Goal: Book appointment/travel/reservation

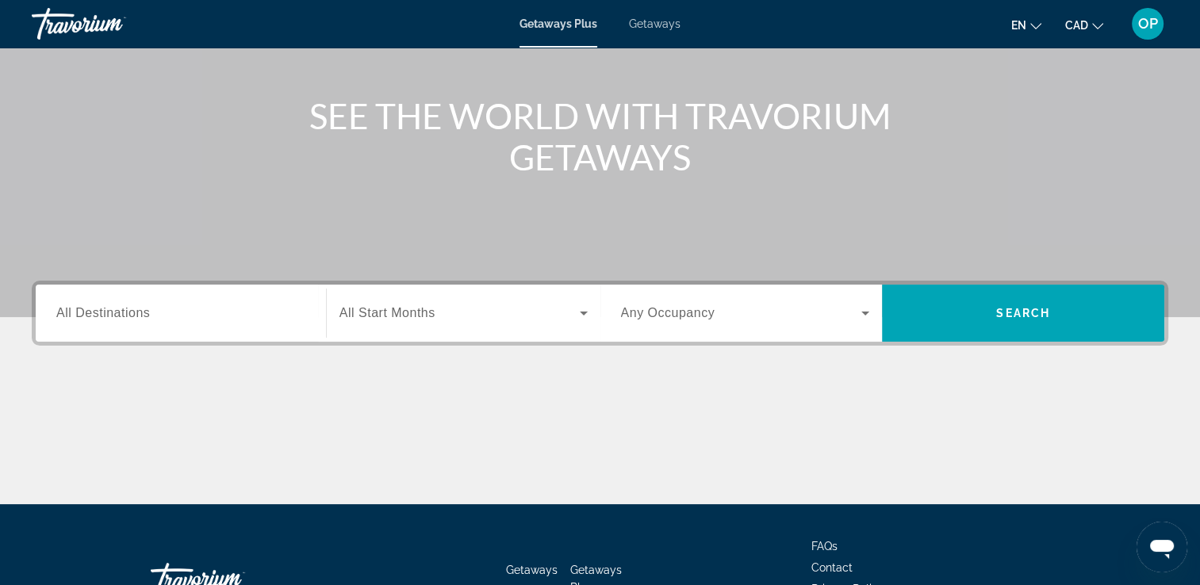
click at [117, 314] on span "All Destinations" at bounding box center [103, 312] width 94 height 13
click at [117, 314] on input "Destination All Destinations" at bounding box center [180, 314] width 249 height 19
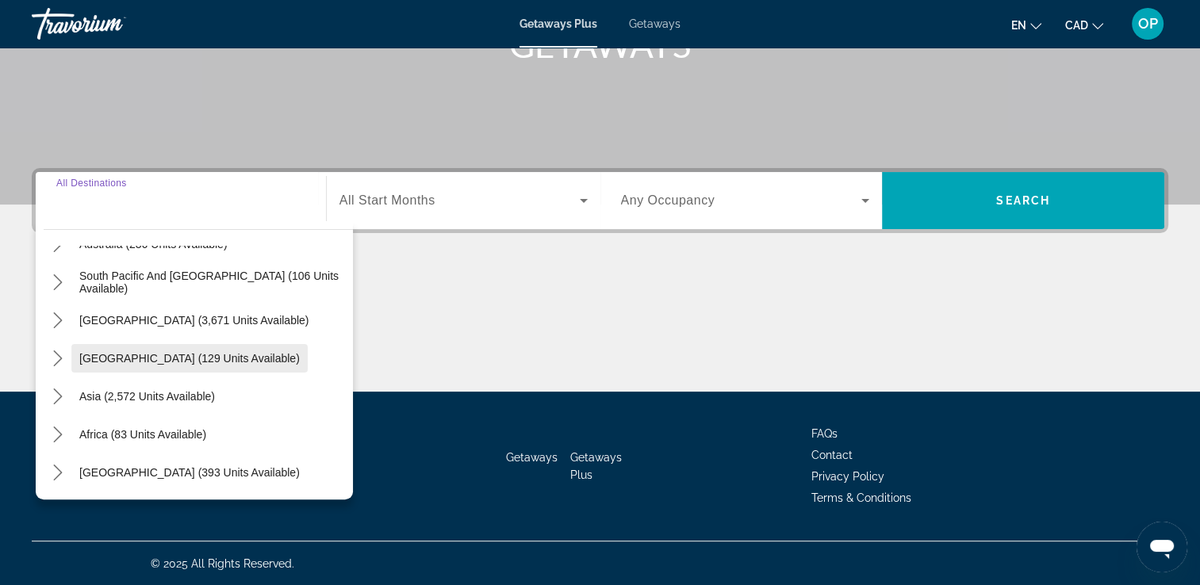
scroll to position [98, 0]
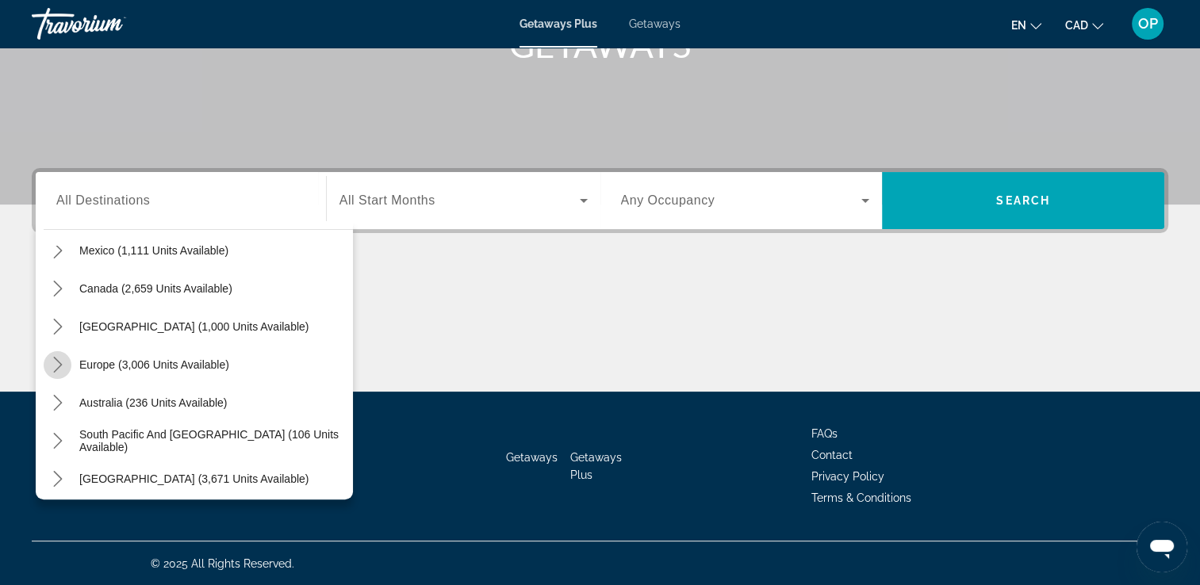
click at [57, 366] on icon "Toggle Europe (3,006 units available) submenu" at bounding box center [58, 365] width 16 height 16
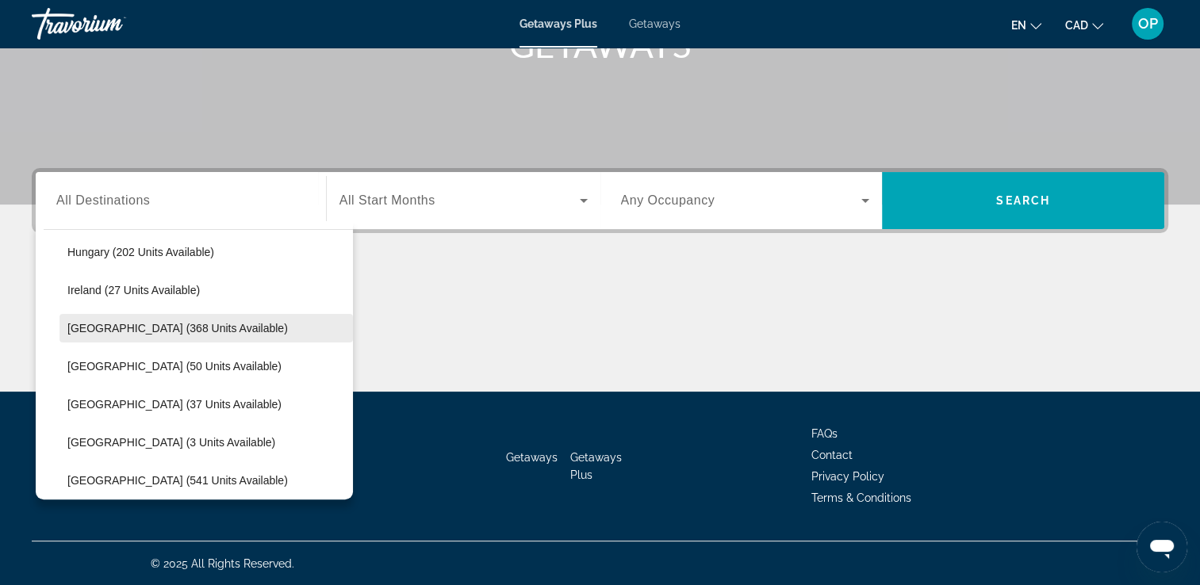
scroll to position [595, 0]
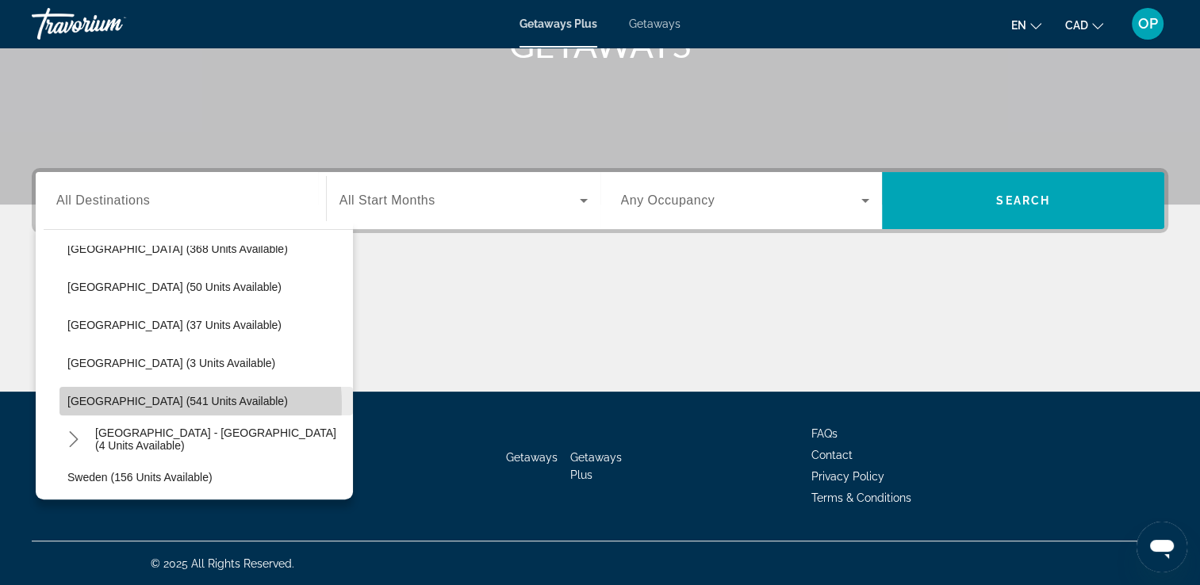
click at [152, 404] on span "[GEOGRAPHIC_DATA] (541 units available)" at bounding box center [177, 401] width 221 height 13
type input "**********"
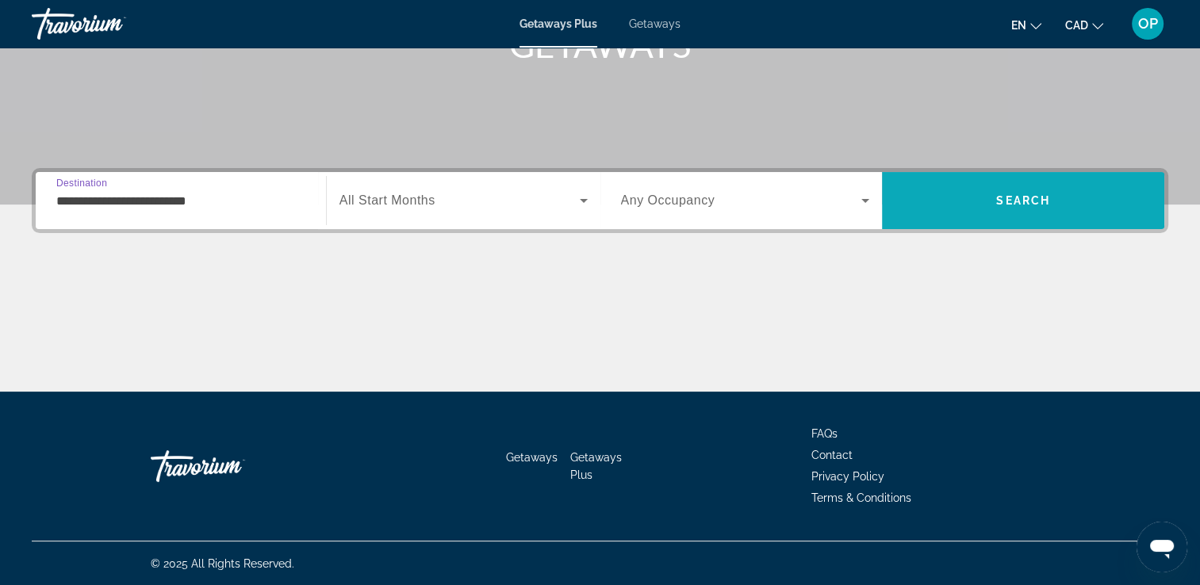
click at [1051, 211] on span "Search" at bounding box center [1023, 201] width 282 height 38
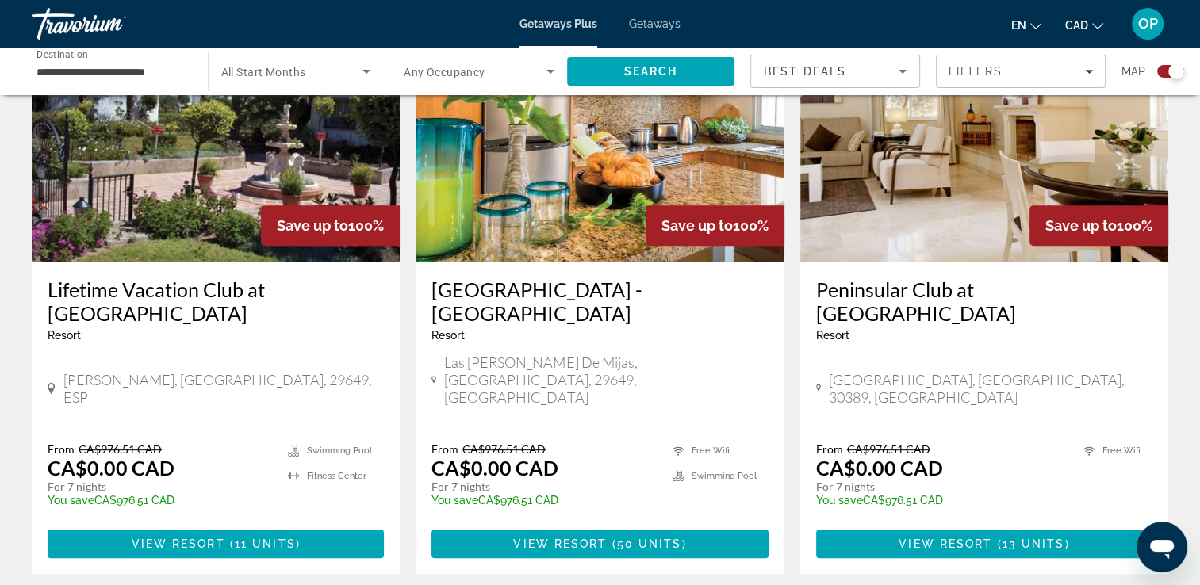
scroll to position [714, 0]
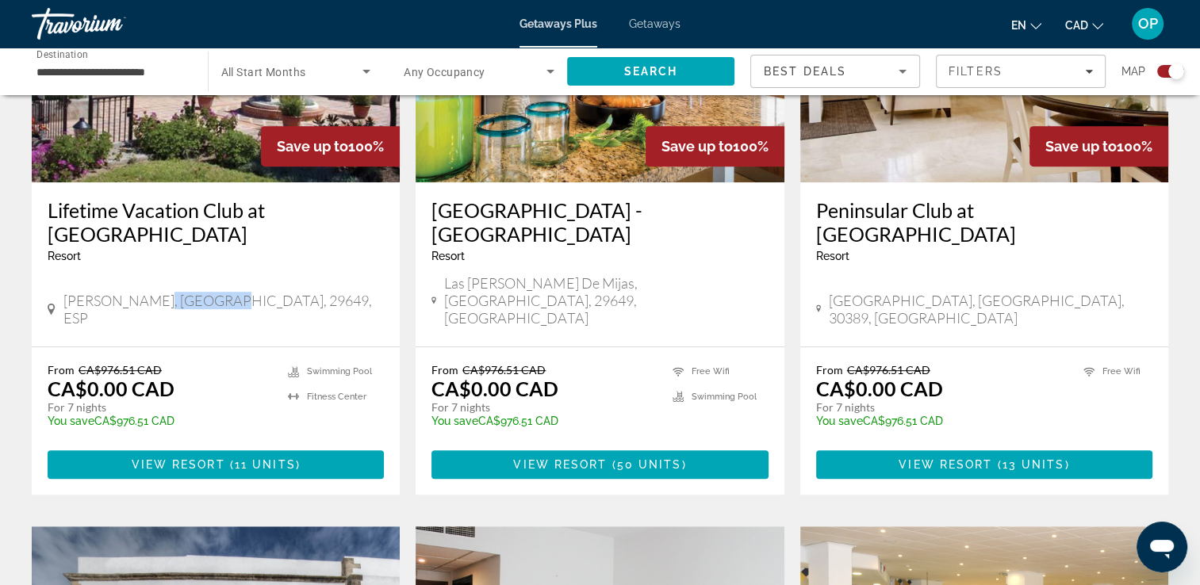
drag, startPoint x: 145, startPoint y: 259, endPoint x: 211, endPoint y: 254, distance: 66.0
click at [211, 292] on span "[PERSON_NAME], [GEOGRAPHIC_DATA], 29649, ESP" at bounding box center [223, 309] width 321 height 35
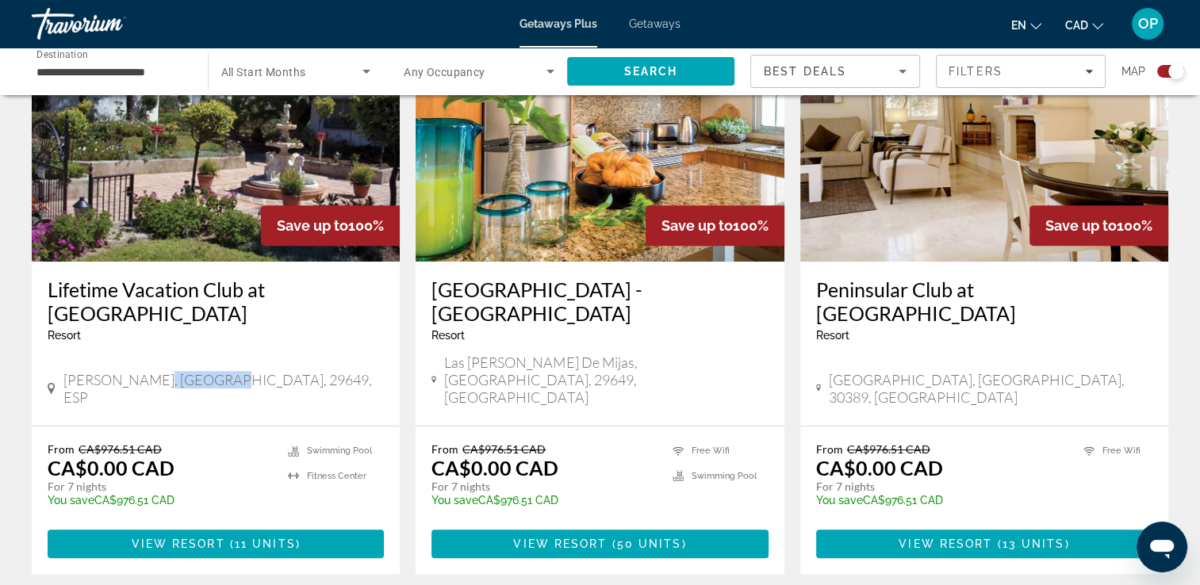
scroll to position [793, 0]
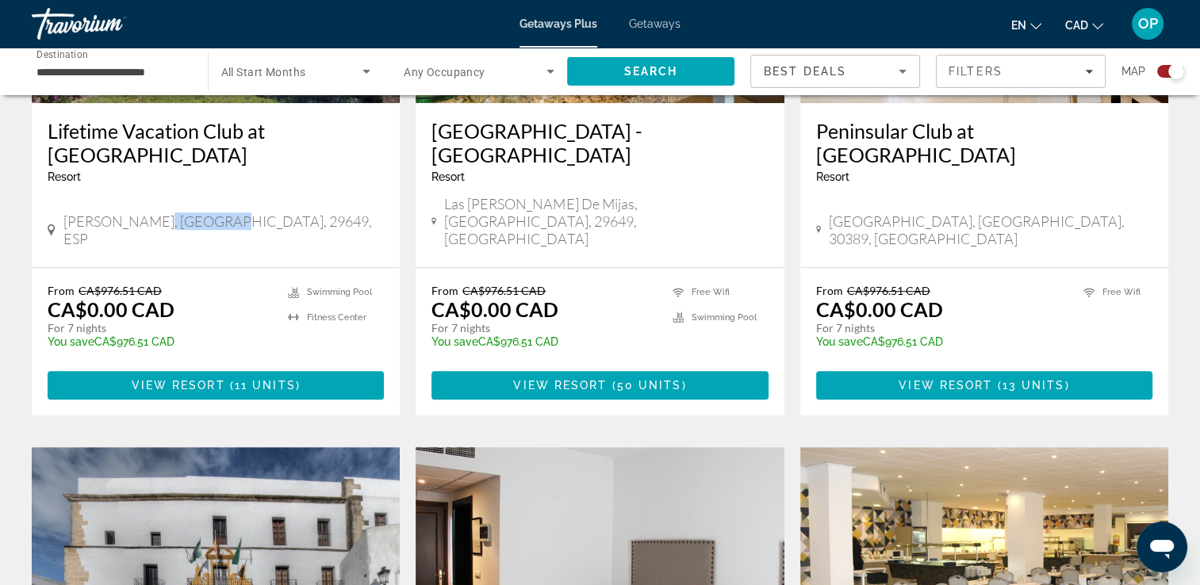
click at [192, 195] on div "Lifetime Vacation Club at [GEOGRAPHIC_DATA] - This is an adults only resort [GE…" at bounding box center [216, 185] width 368 height 164
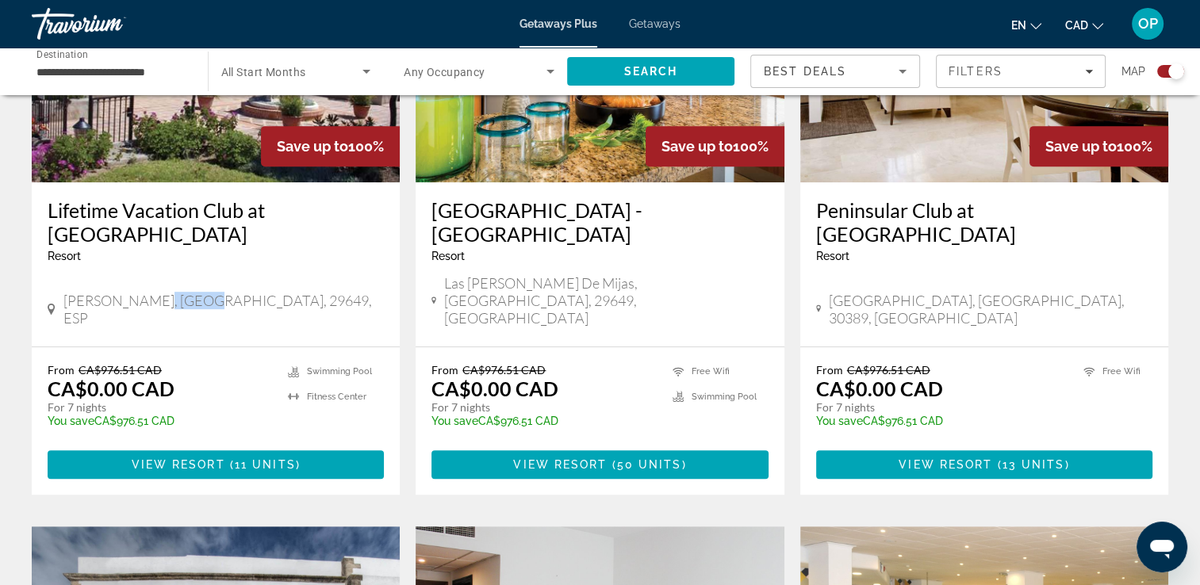
drag, startPoint x: 144, startPoint y: 258, endPoint x: 190, endPoint y: 267, distance: 47.6
click at [190, 292] on span "[PERSON_NAME], [GEOGRAPHIC_DATA], 29649, ESP" at bounding box center [223, 309] width 321 height 35
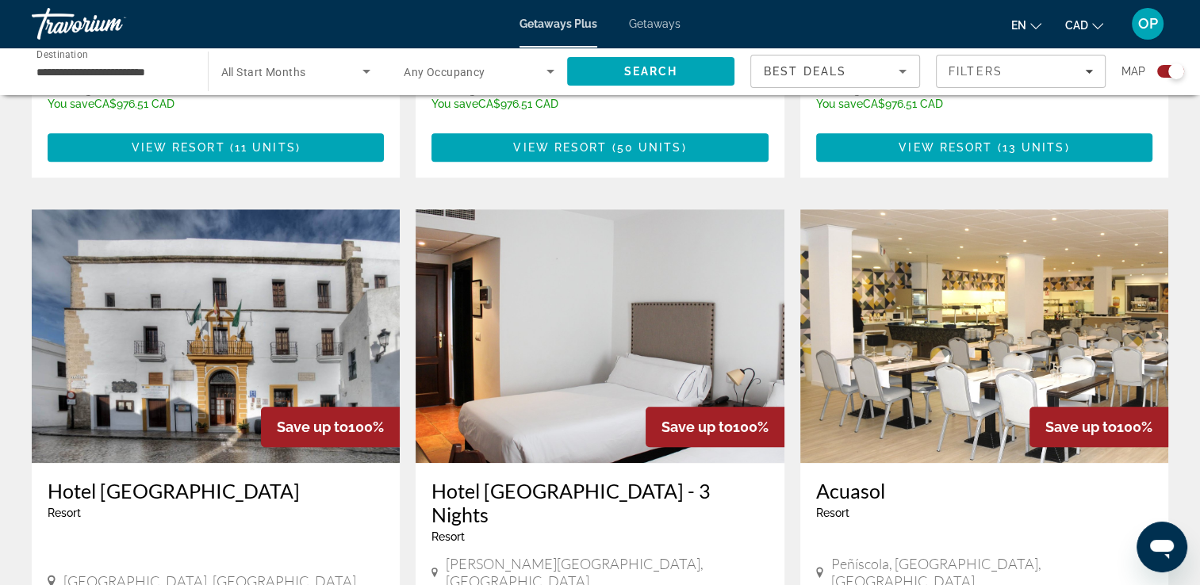
scroll to position [1111, 0]
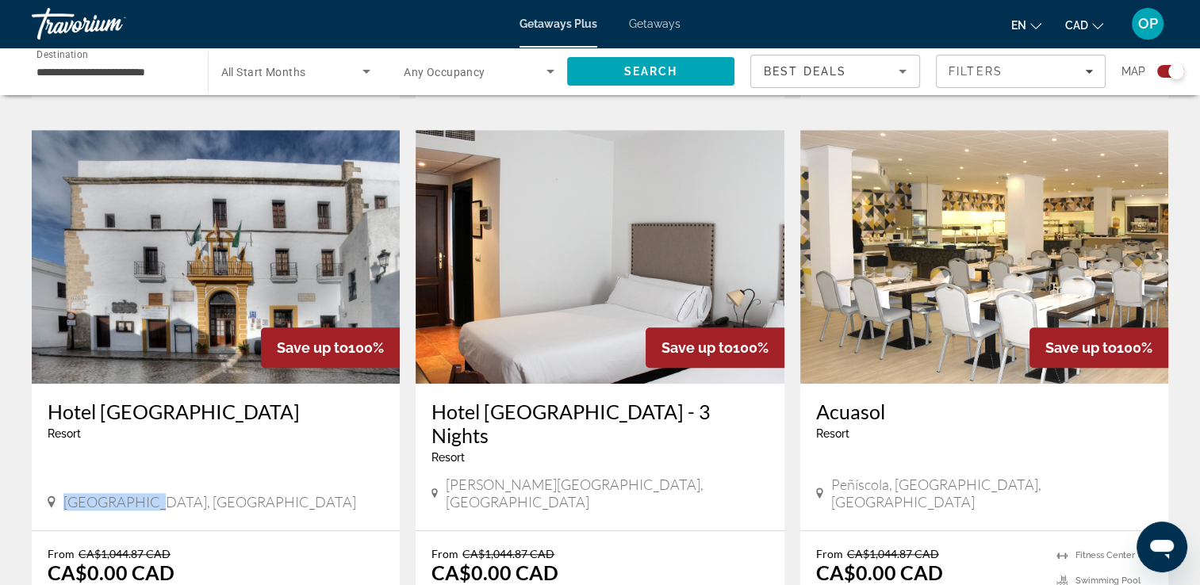
drag, startPoint x: 60, startPoint y: 403, endPoint x: 146, endPoint y: 405, distance: 85.7
click at [146, 493] on div "[GEOGRAPHIC_DATA], [GEOGRAPHIC_DATA]" at bounding box center [216, 501] width 336 height 17
drag, startPoint x: 146, startPoint y: 405, endPoint x: 194, endPoint y: 478, distance: 87.1
click at [194, 547] on div "From CA$1,044.87 CAD CA$0.00 CAD For 7 nights You save CA$1,044.87 CAD temp" at bounding box center [208, 584] width 321 height 75
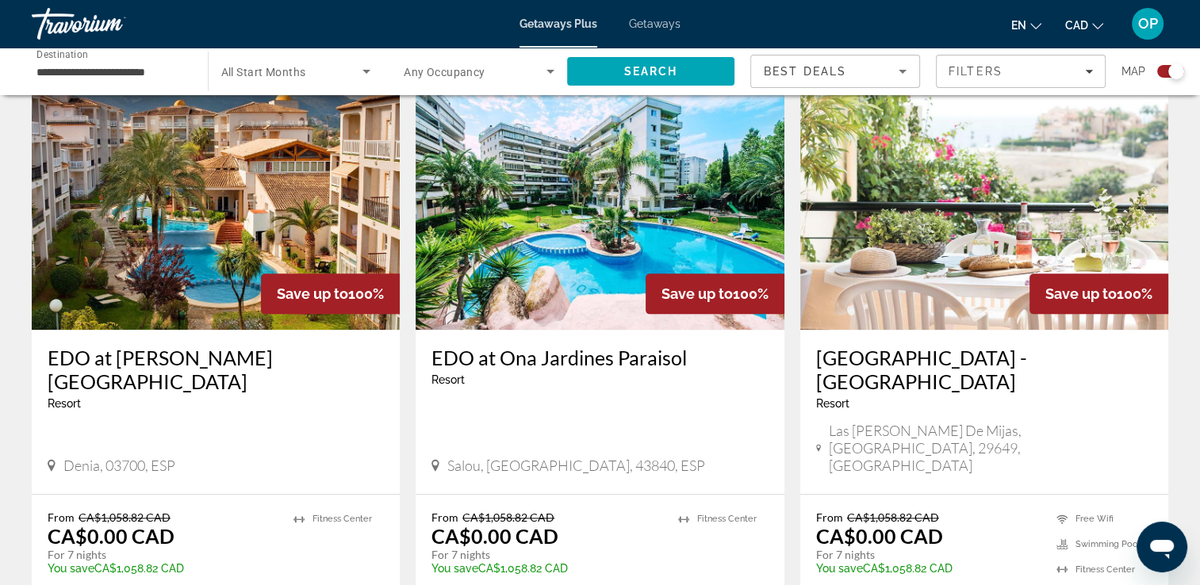
scroll to position [1825, 0]
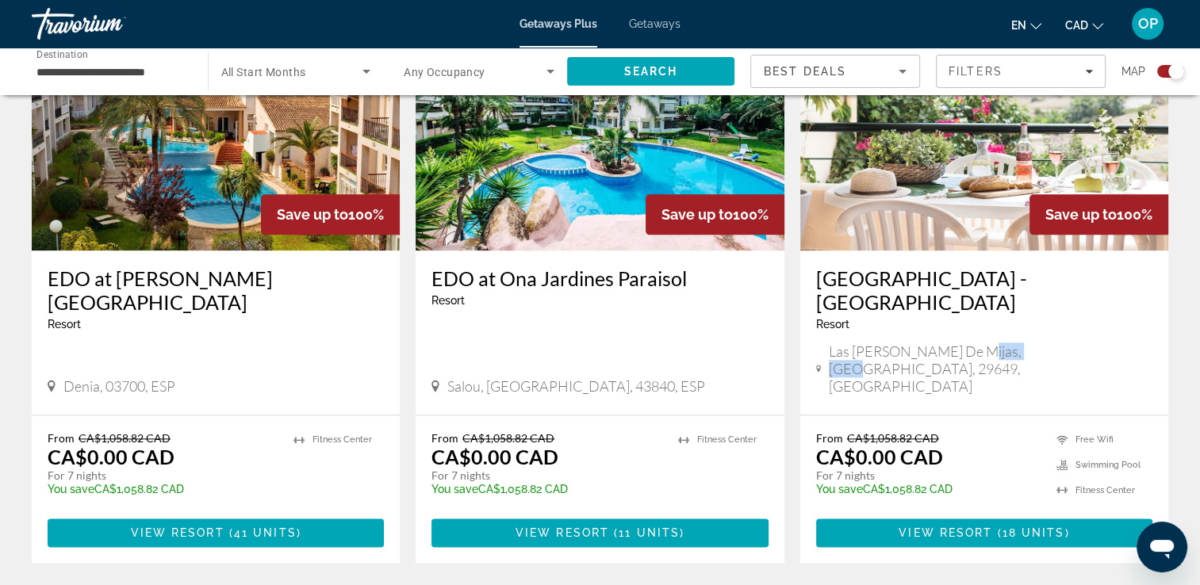
drag, startPoint x: 996, startPoint y: 225, endPoint x: 1034, endPoint y: 225, distance: 37.3
click at [1034, 343] on span "Las [PERSON_NAME] de Mijas, [GEOGRAPHIC_DATA], 29649, [GEOGRAPHIC_DATA]" at bounding box center [991, 369] width 324 height 52
drag, startPoint x: 842, startPoint y: 305, endPoint x: 979, endPoint y: 296, distance: 137.6
click at [979, 432] on div "From CA$1,058.82 CAD CA$0.00 CAD For 7 nights You save CA$1,058.82 CAD temp" at bounding box center [928, 469] width 225 height 75
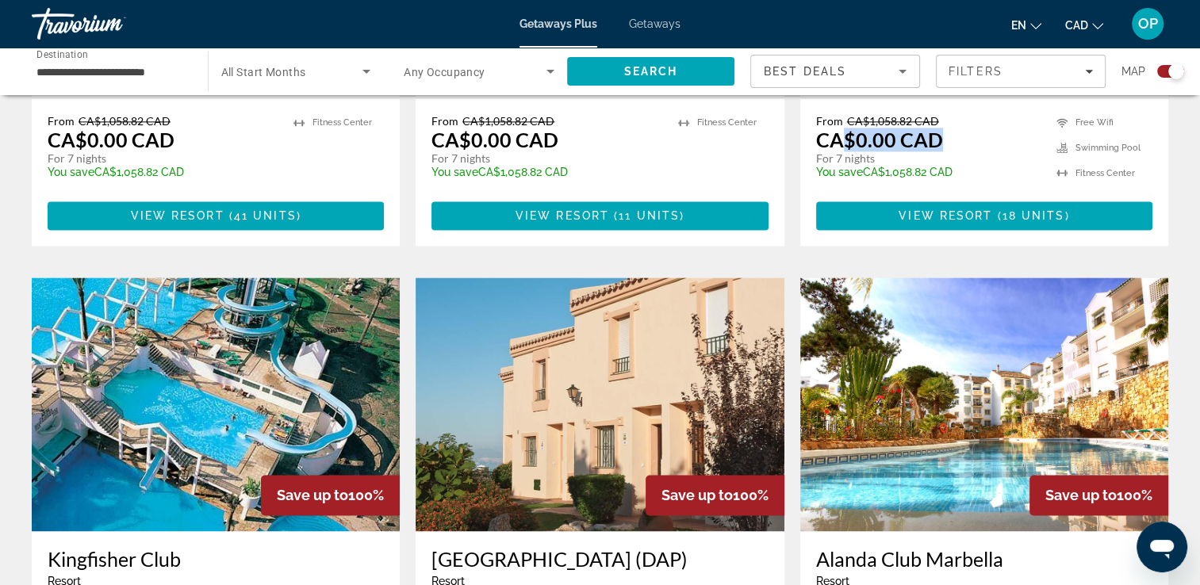
scroll to position [2221, 0]
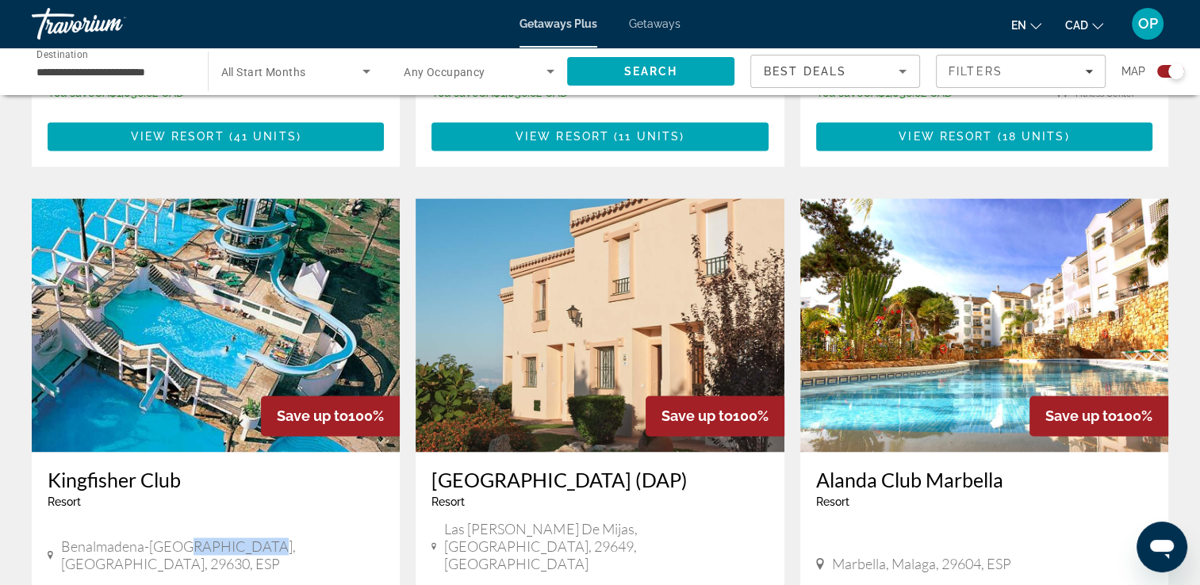
drag, startPoint x: 184, startPoint y: 397, endPoint x: 253, endPoint y: 397, distance: 69.0
click at [253, 538] on span "Benalmadena-[GEOGRAPHIC_DATA], [GEOGRAPHIC_DATA], 29630, ESP" at bounding box center [222, 555] width 323 height 35
drag, startPoint x: 82, startPoint y: 459, endPoint x: 197, endPoint y: 460, distance: 115.0
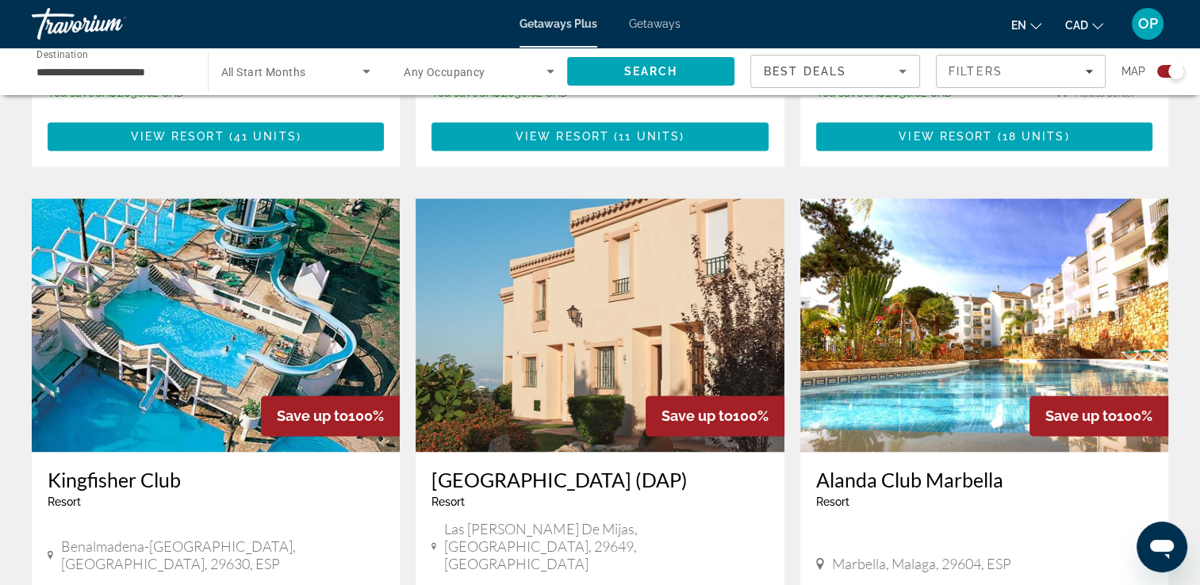
drag, startPoint x: 89, startPoint y: 466, endPoint x: 209, endPoint y: 467, distance: 119.8
